Goal: Task Accomplishment & Management: Manage account settings

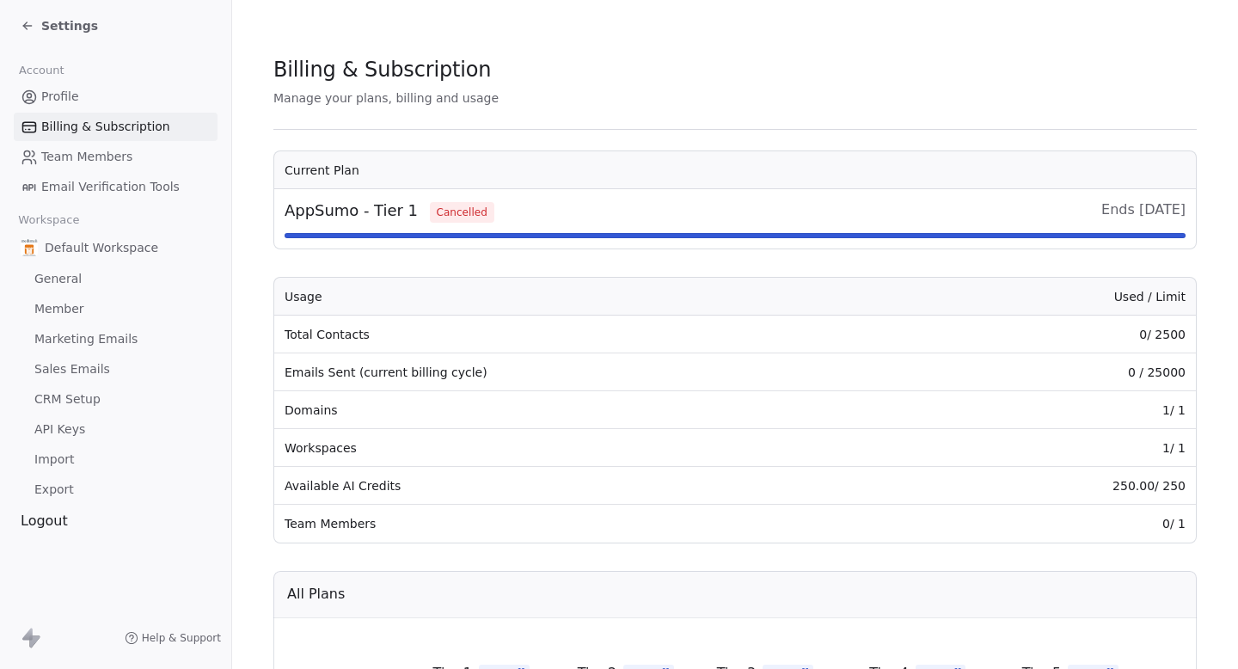
click at [116, 191] on span "Email Verification Tools" at bounding box center [110, 187] width 138 height 18
click at [89, 327] on link "Marketing Emails" at bounding box center [116, 339] width 204 height 28
click at [89, 349] on link "Marketing Emails" at bounding box center [116, 339] width 204 height 28
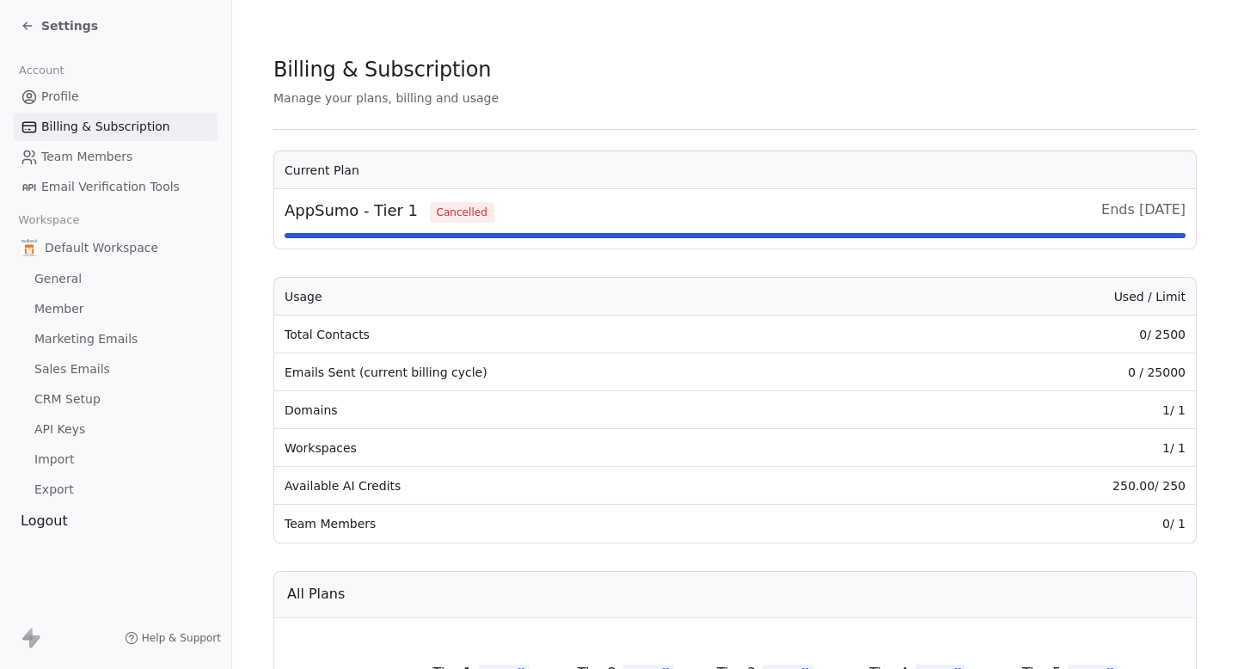
click at [89, 349] on link "Marketing Emails" at bounding box center [116, 339] width 204 height 28
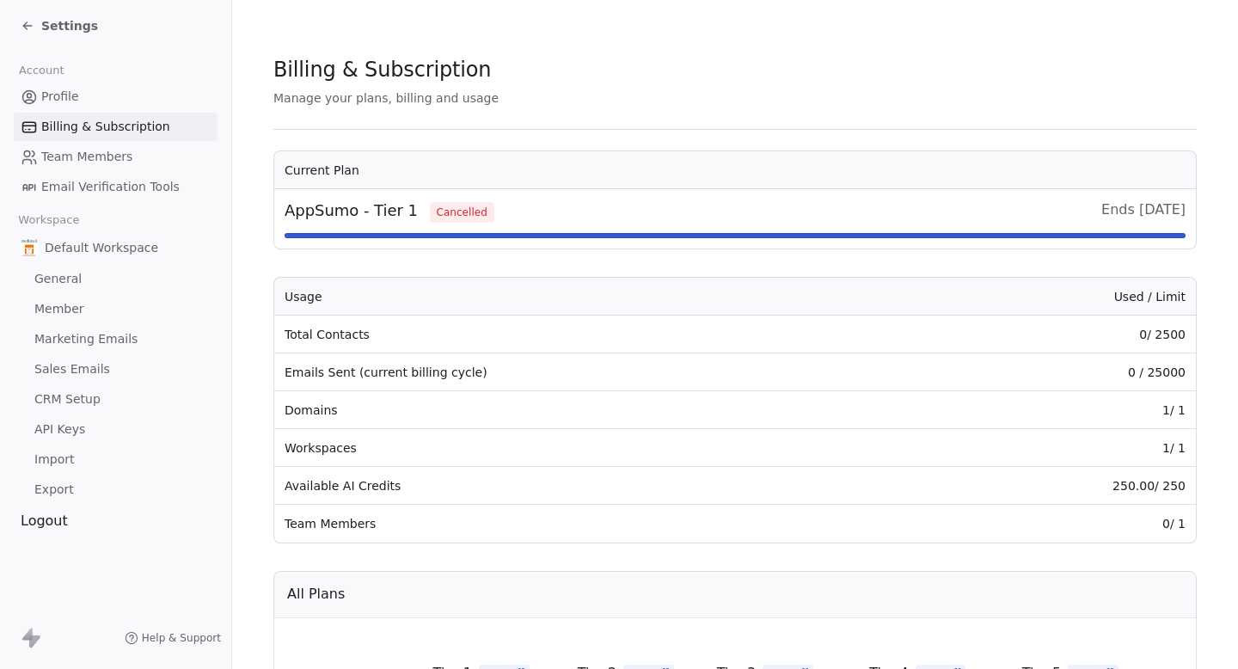
click at [89, 349] on link "Marketing Emails" at bounding box center [116, 339] width 204 height 28
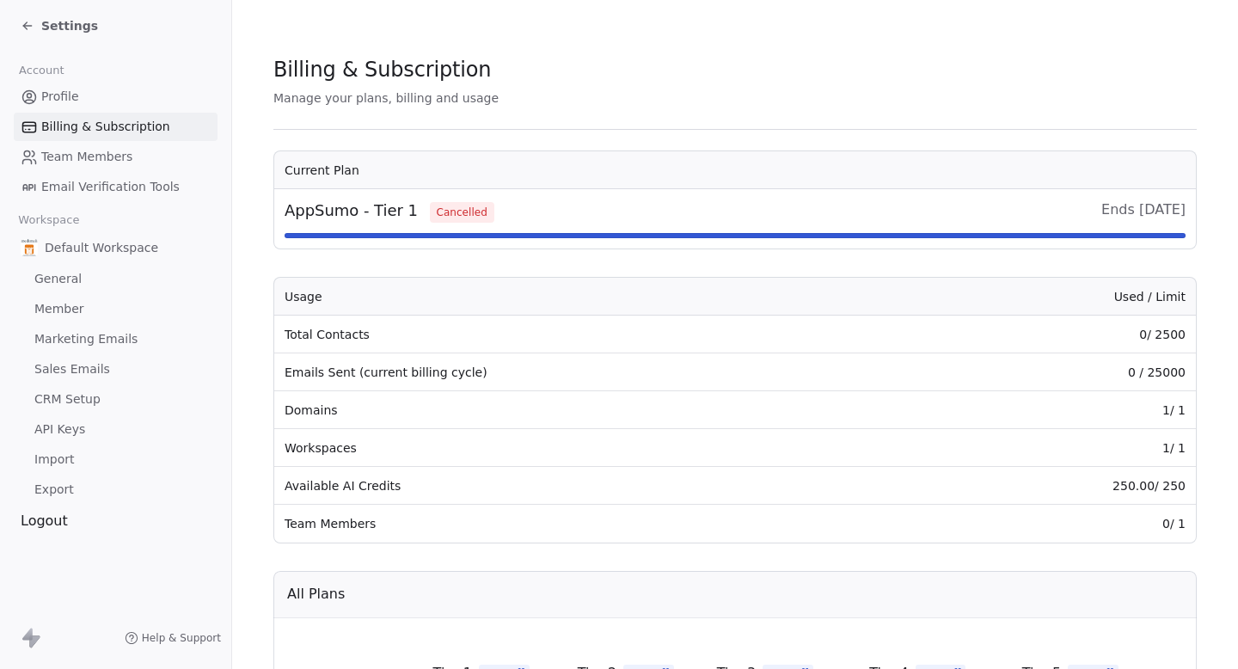
click at [89, 349] on link "Marketing Emails" at bounding box center [116, 339] width 204 height 28
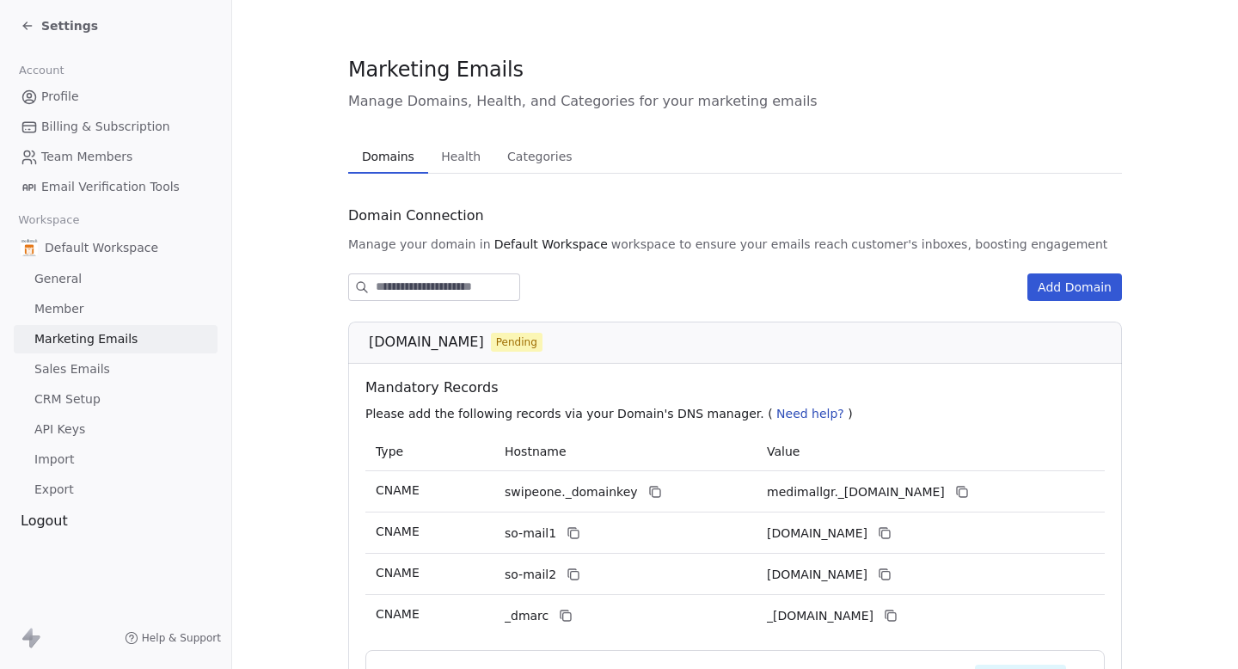
click at [89, 349] on link "Marketing Emails" at bounding box center [116, 339] width 204 height 28
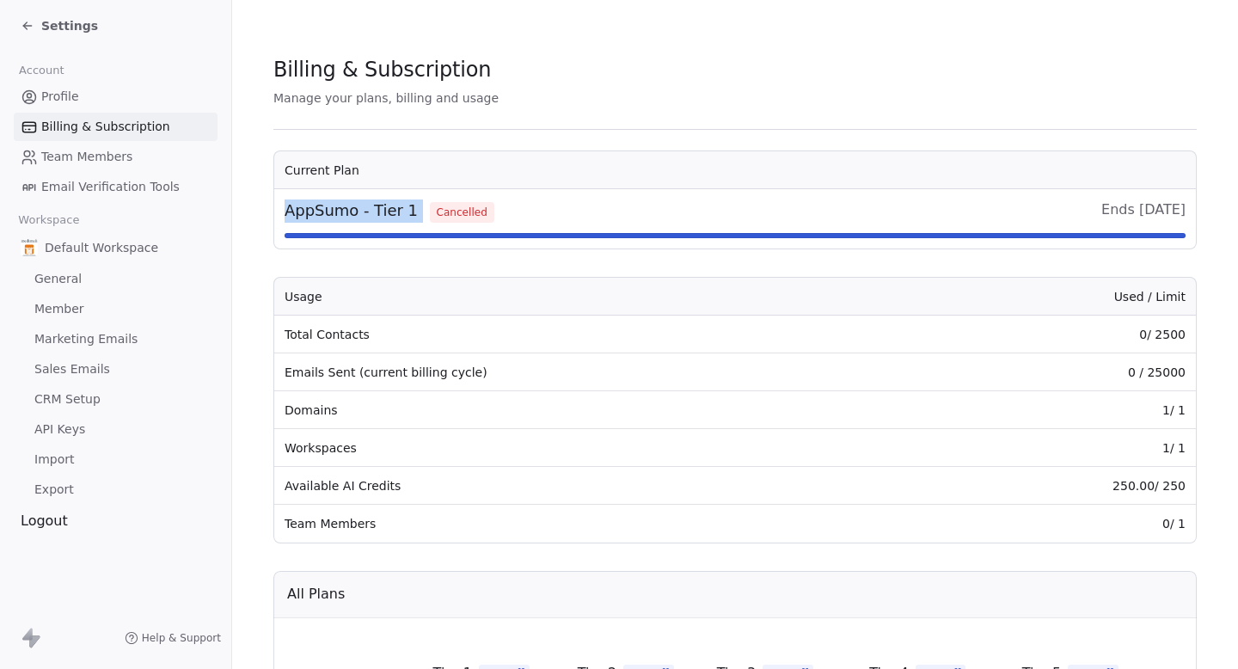
drag, startPoint x: 278, startPoint y: 208, endPoint x: 429, endPoint y: 208, distance: 151.3
click at [428, 208] on td "AppSumo - Tier 1 Cancelled Ends today" at bounding box center [734, 218] width 921 height 59
click at [430, 208] on span "Cancelled" at bounding box center [462, 212] width 64 height 21
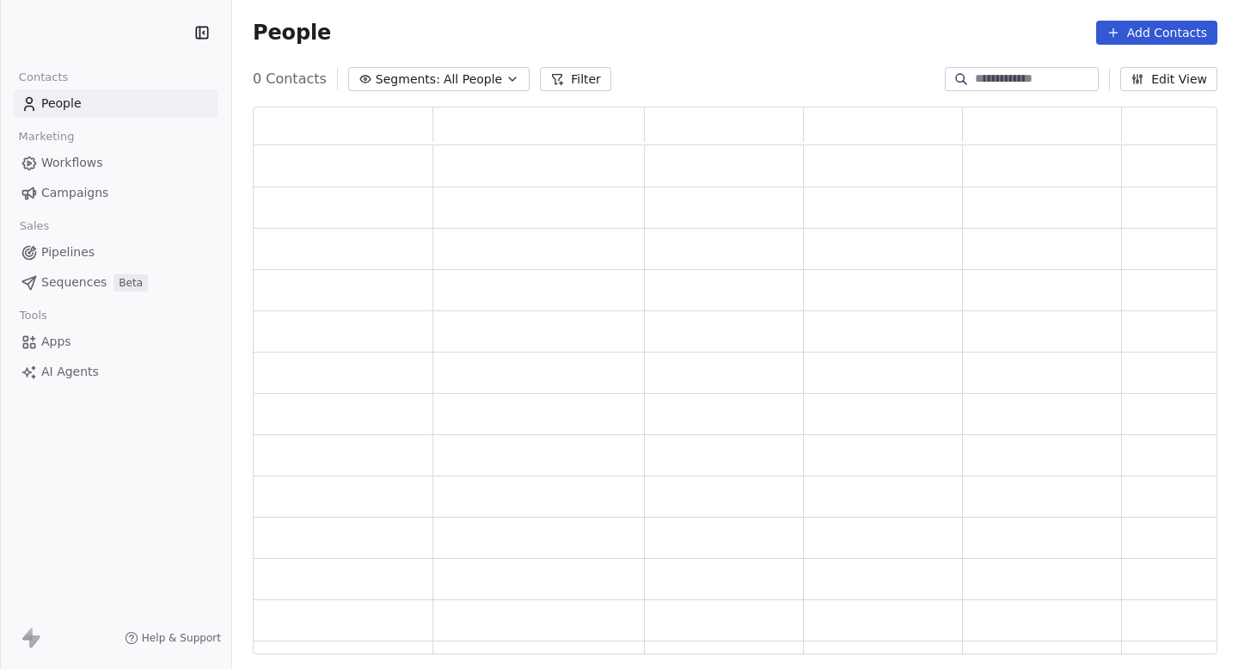
scroll to position [548, 964]
